Goal: Navigation & Orientation: Find specific page/section

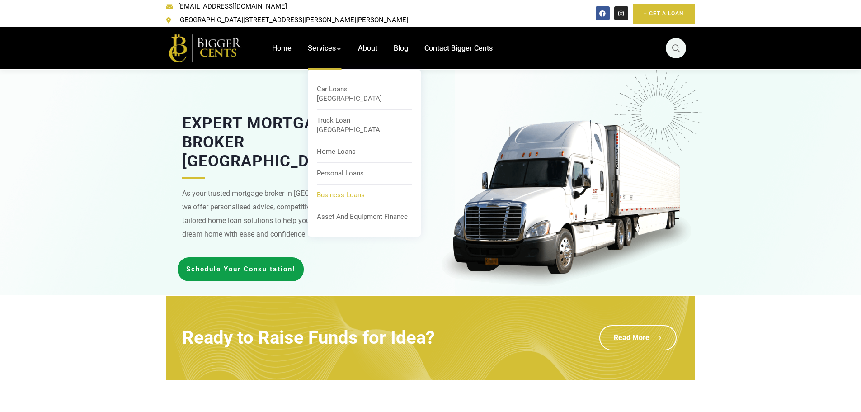
click at [338, 191] on span "Business Loans" at bounding box center [341, 195] width 48 height 8
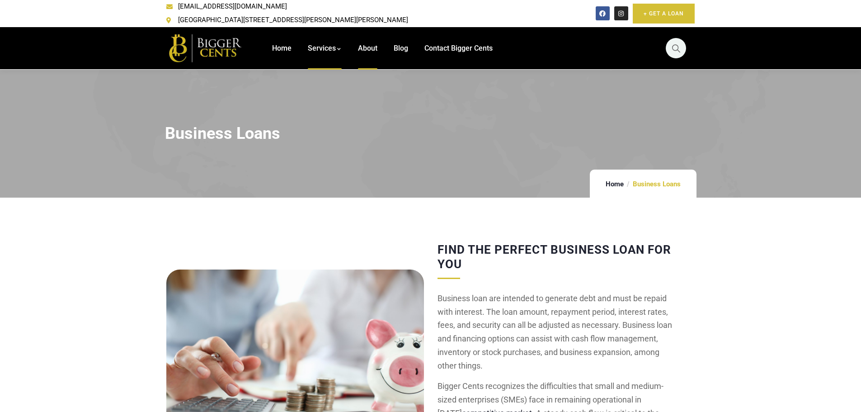
click at [370, 44] on span "About" at bounding box center [367, 48] width 19 height 9
